Goal: Task Accomplishment & Management: Use online tool/utility

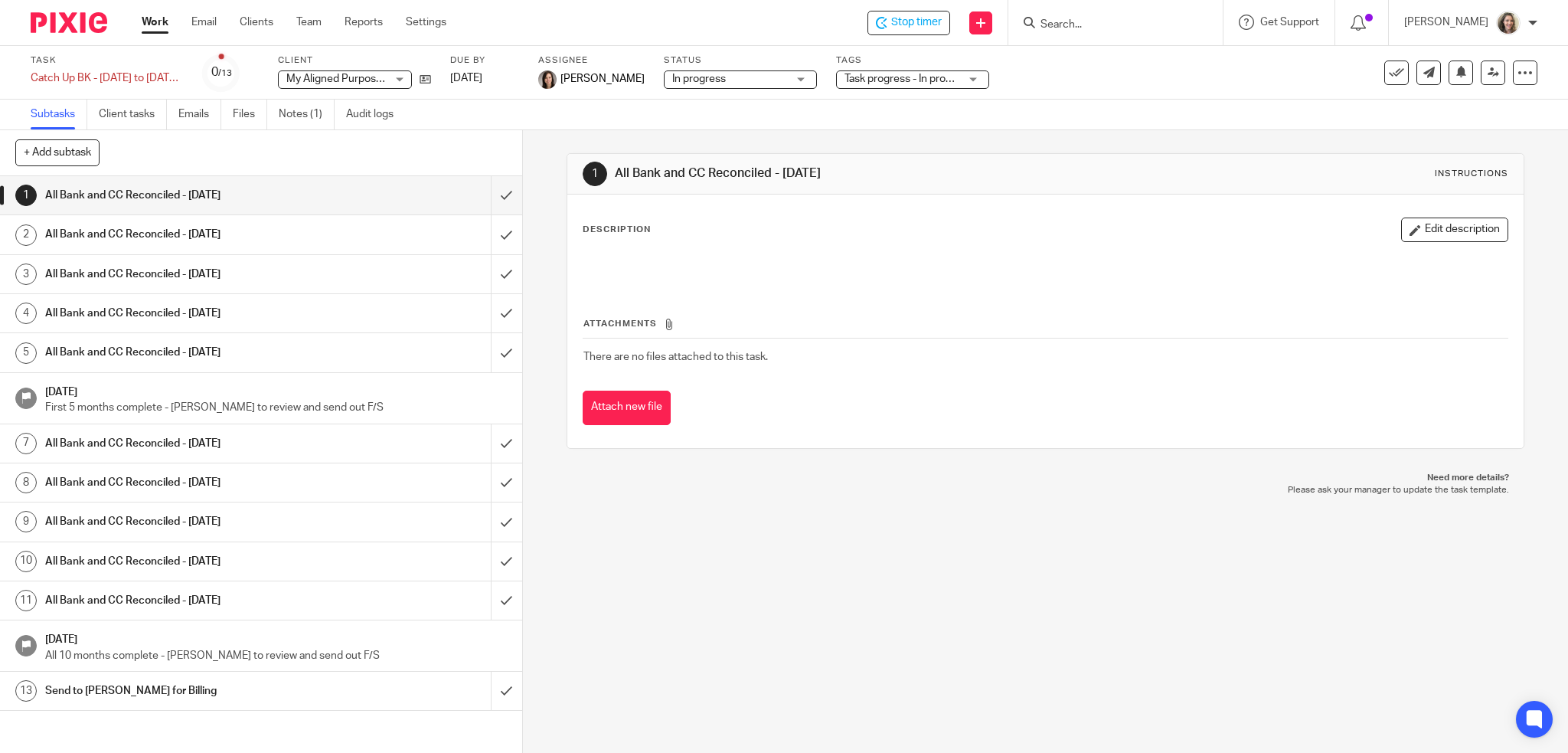
click at [155, 23] on link "Work" at bounding box center [155, 22] width 27 height 15
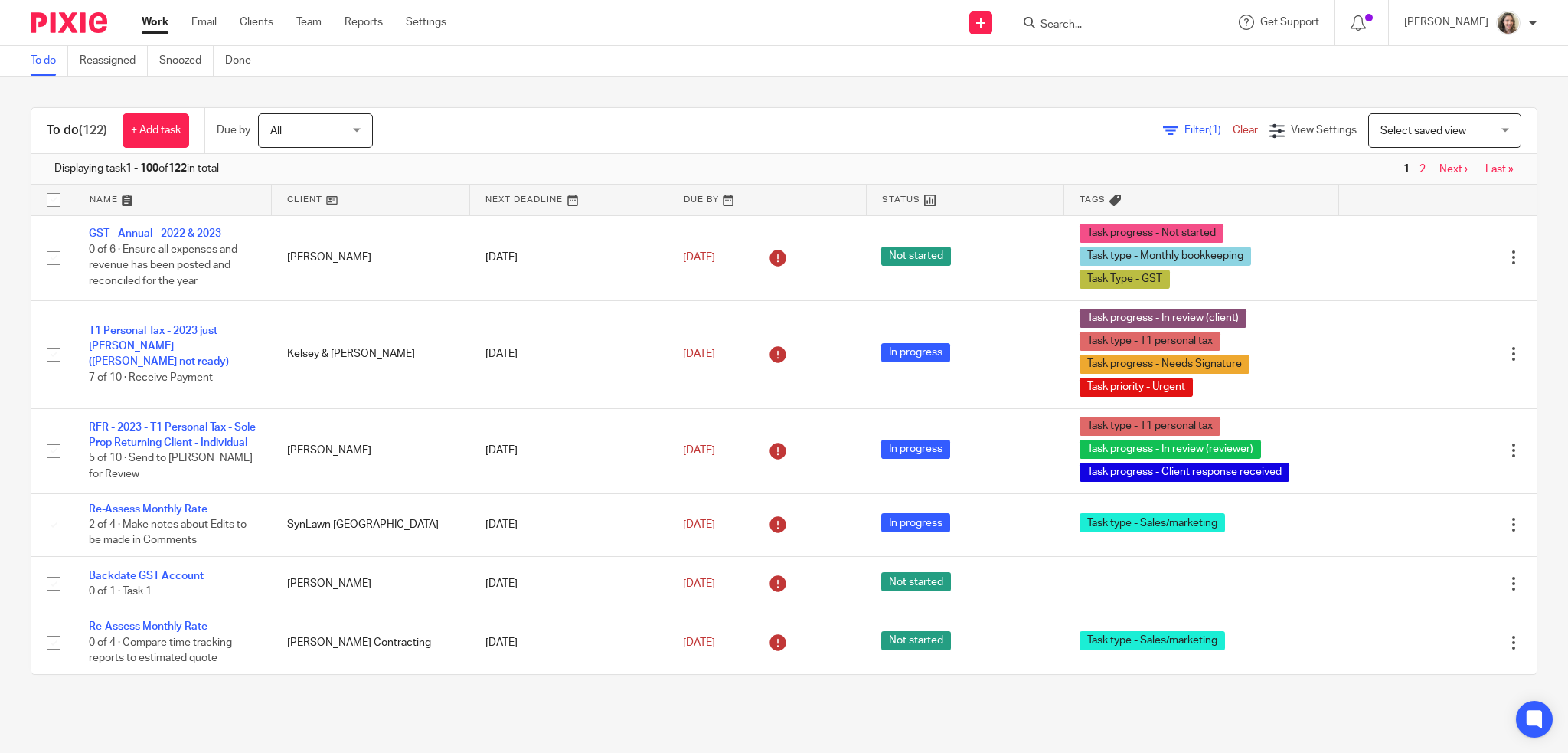
click at [1403, 126] on span "Select saved view" at bounding box center [1424, 131] width 86 height 10
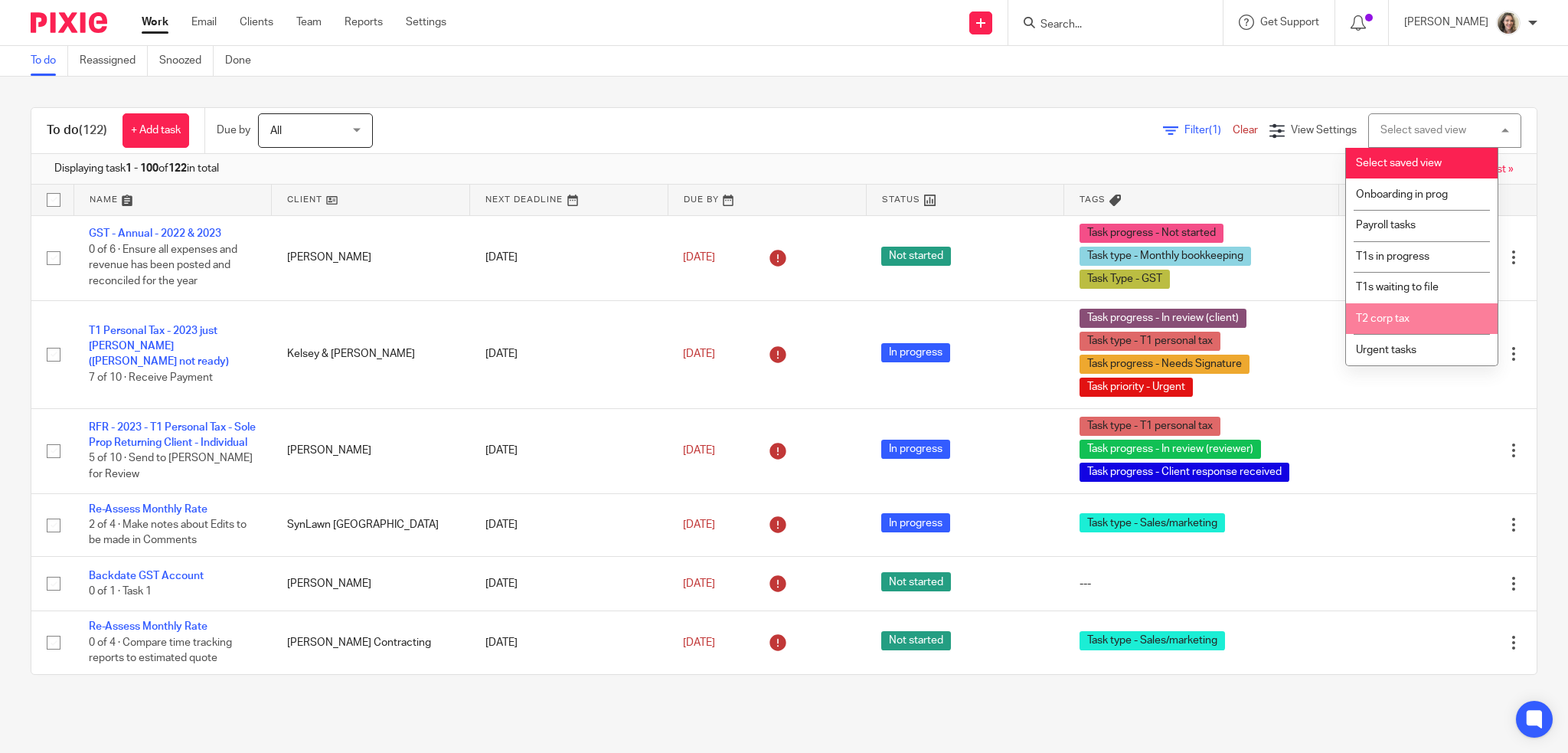
click at [1403, 311] on li "T2 corp tax" at bounding box center [1422, 318] width 151 height 31
